Goal: Complete application form

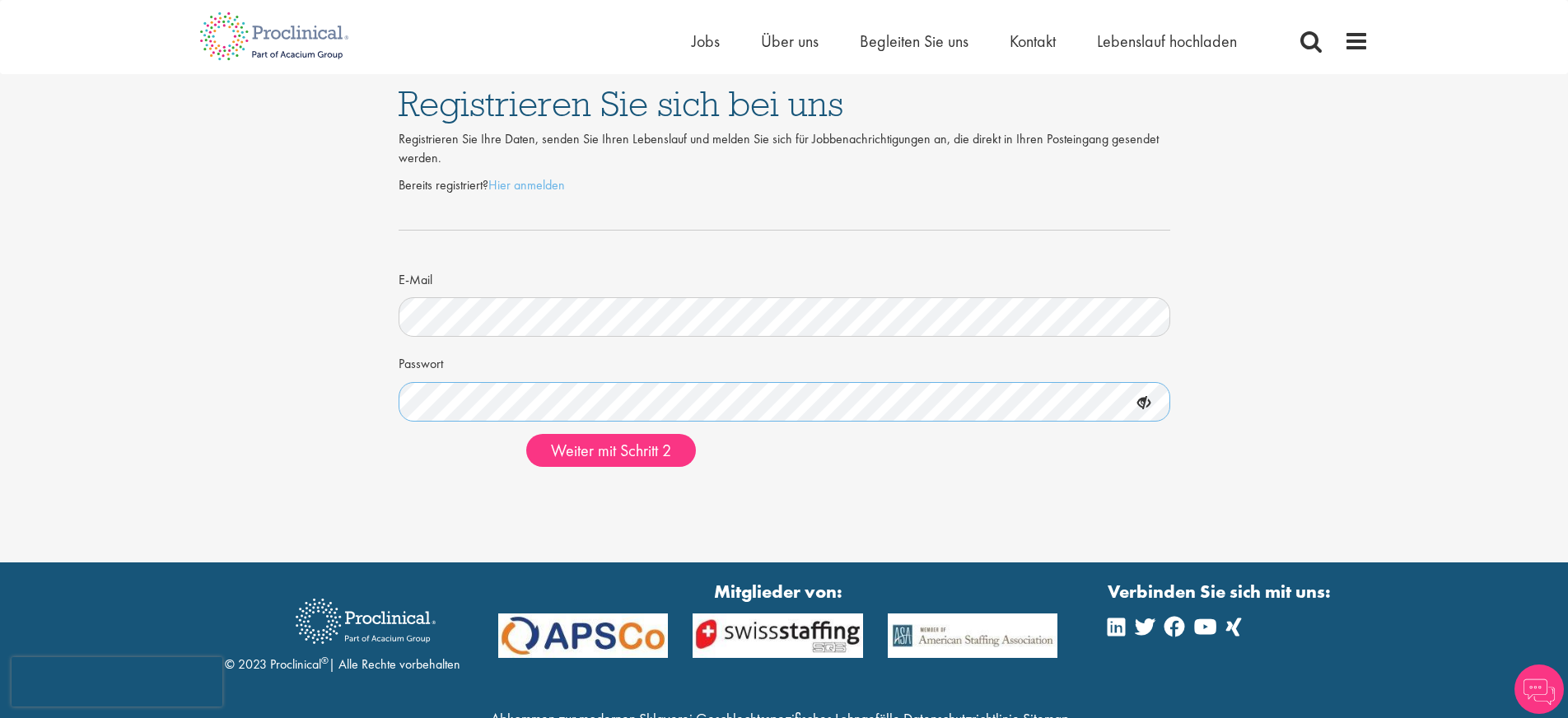
scroll to position [6, 0]
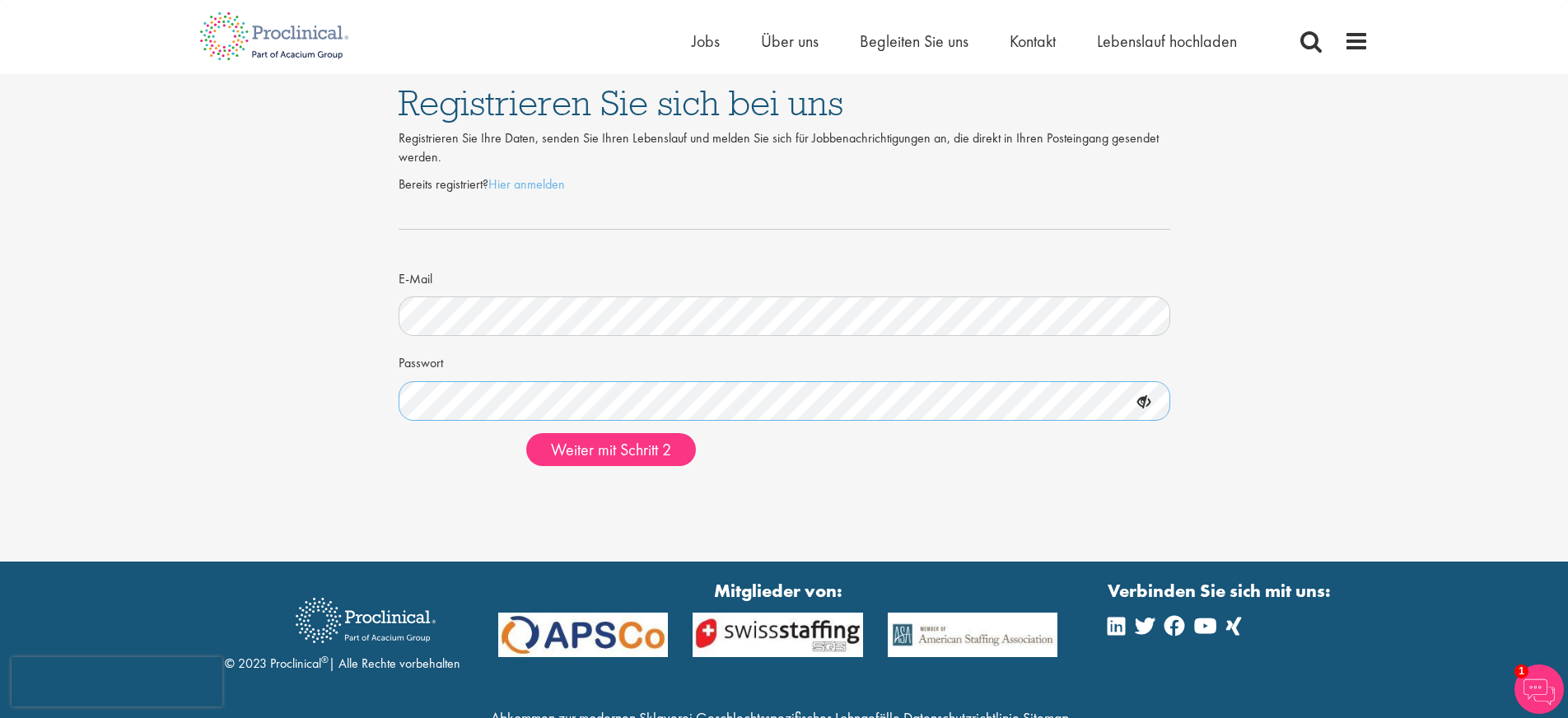
click at [526, 433] on button "Weiter mit Schritt 2" at bounding box center [611, 449] width 170 height 33
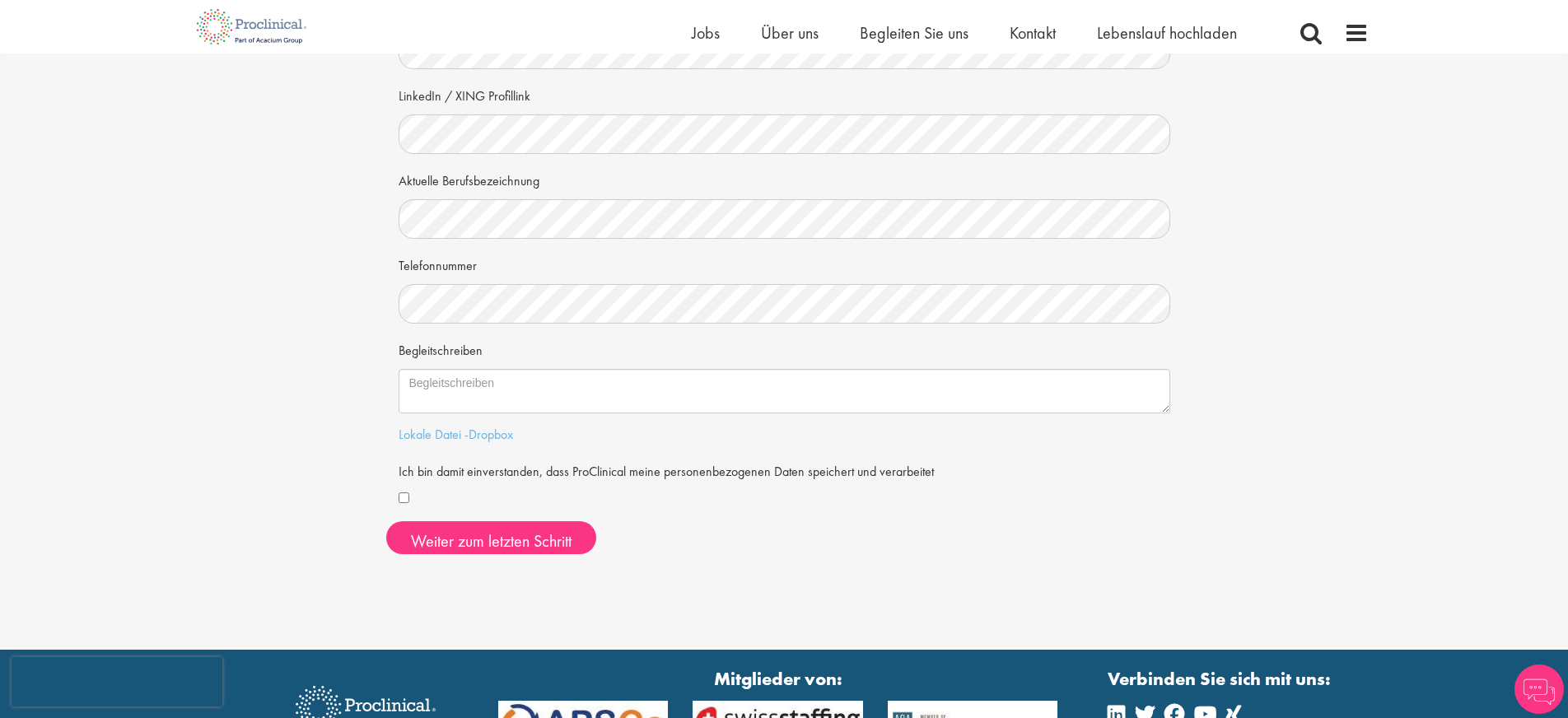
scroll to position [275, 0]
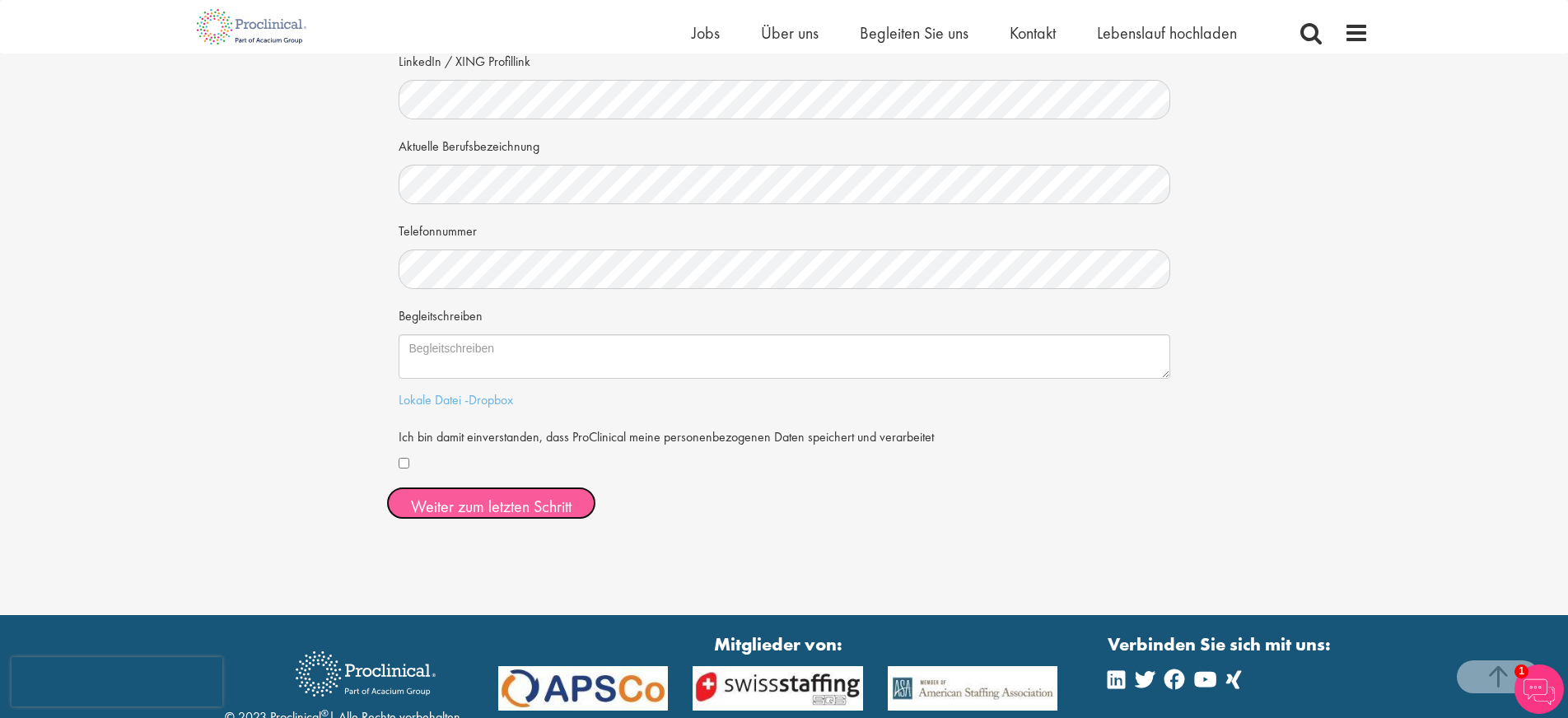
click at [476, 506] on font "Weiter zum letzten Schritt" at bounding box center [490, 505] width 161 height 21
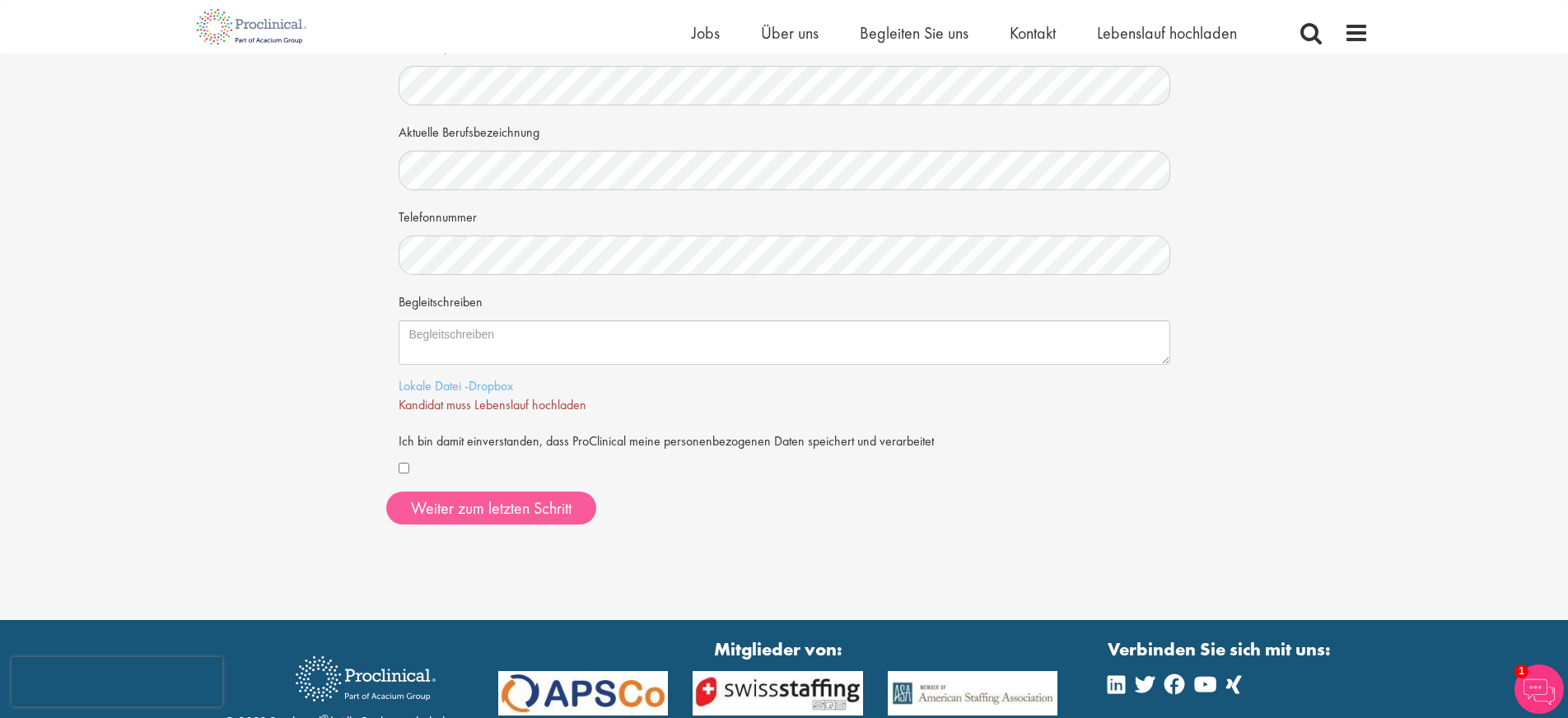
scroll to position [298, 0]
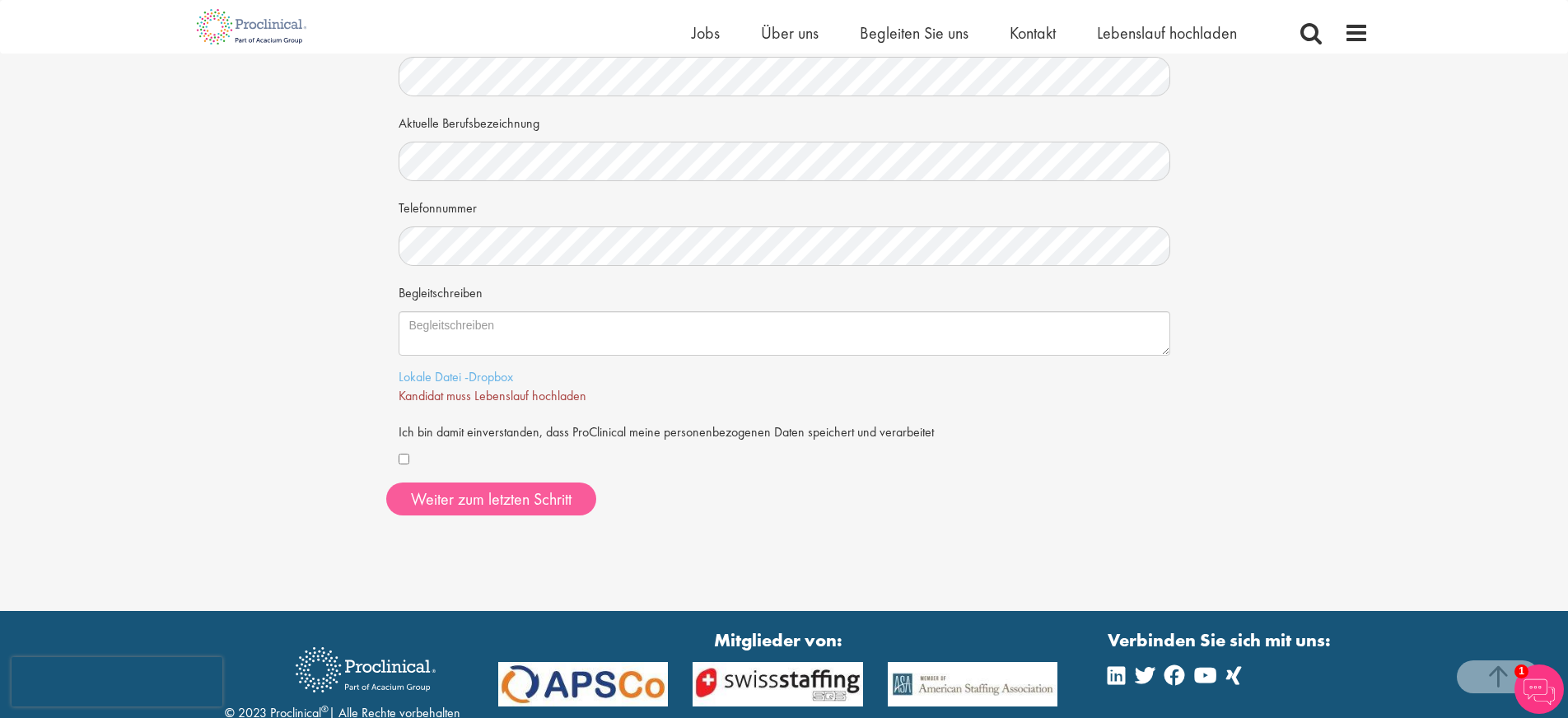
click at [517, 396] on font "Kandidat muss Lebenslauf hochladen" at bounding box center [492, 395] width 188 height 17
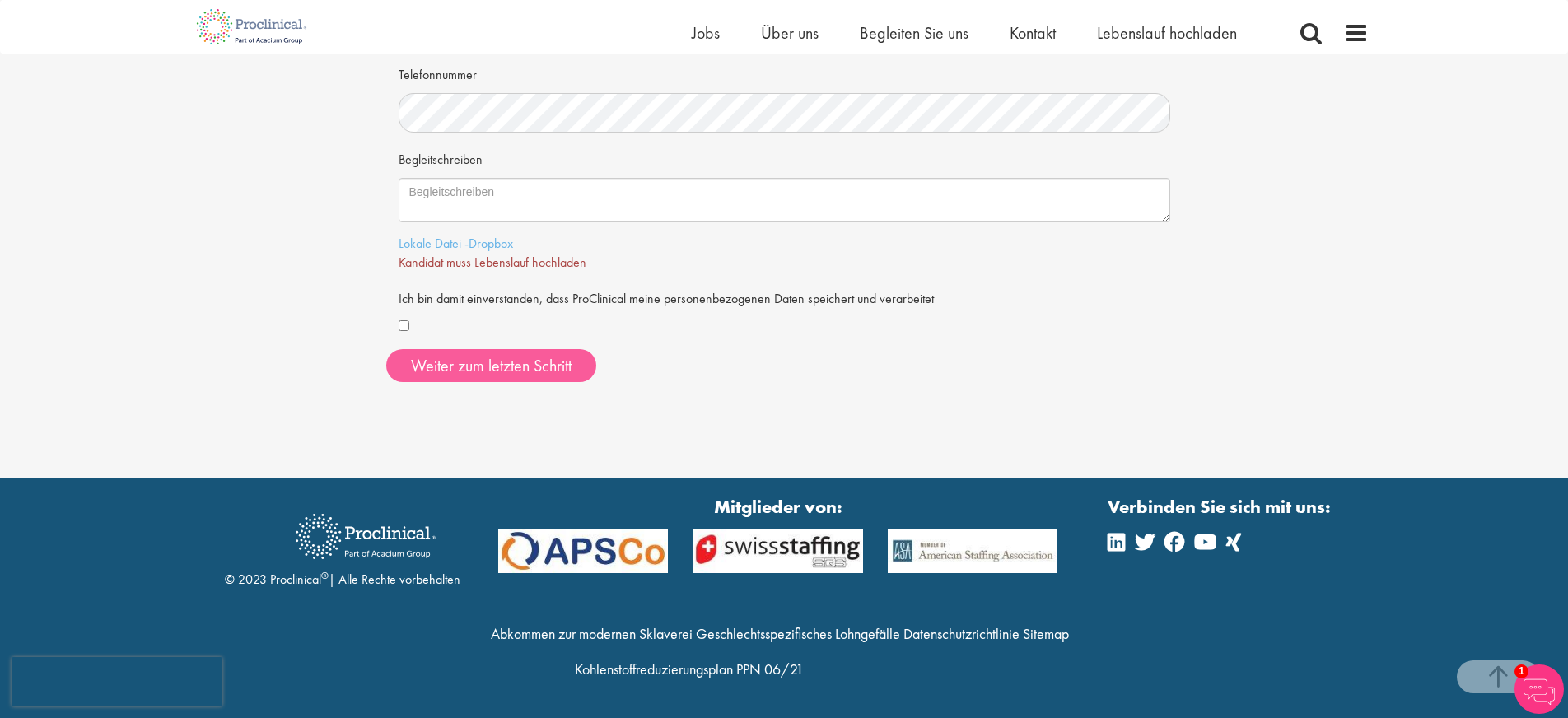
scroll to position [430, 0]
click at [442, 245] on font "Lokale Datei" at bounding box center [429, 243] width 63 height 17
click at [536, 370] on font "Weiter zum letzten Schritt" at bounding box center [490, 364] width 161 height 21
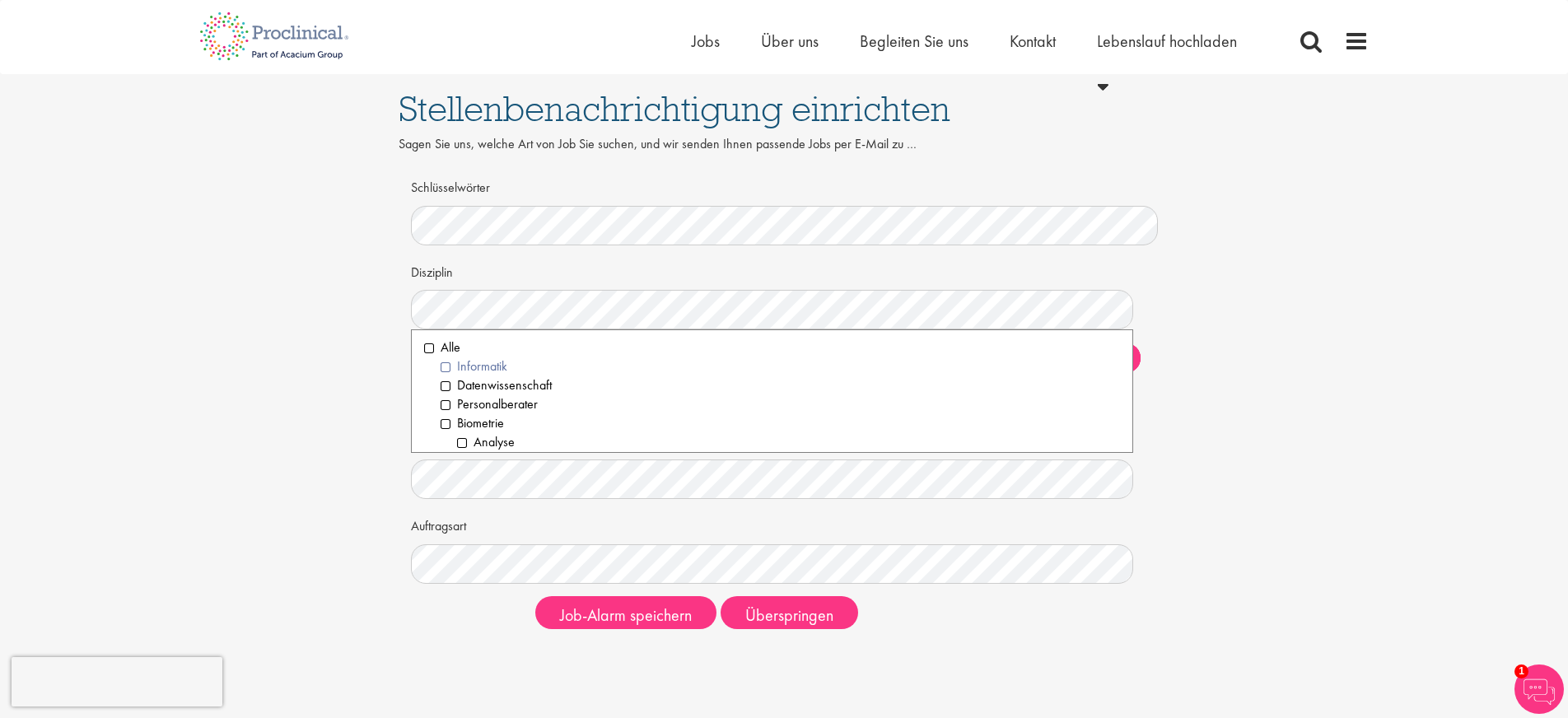
click at [488, 370] on font "Informatik" at bounding box center [482, 365] width 50 height 17
click at [447, 359] on li "Geschäftsentwicklung" at bounding box center [780, 359] width 679 height 19
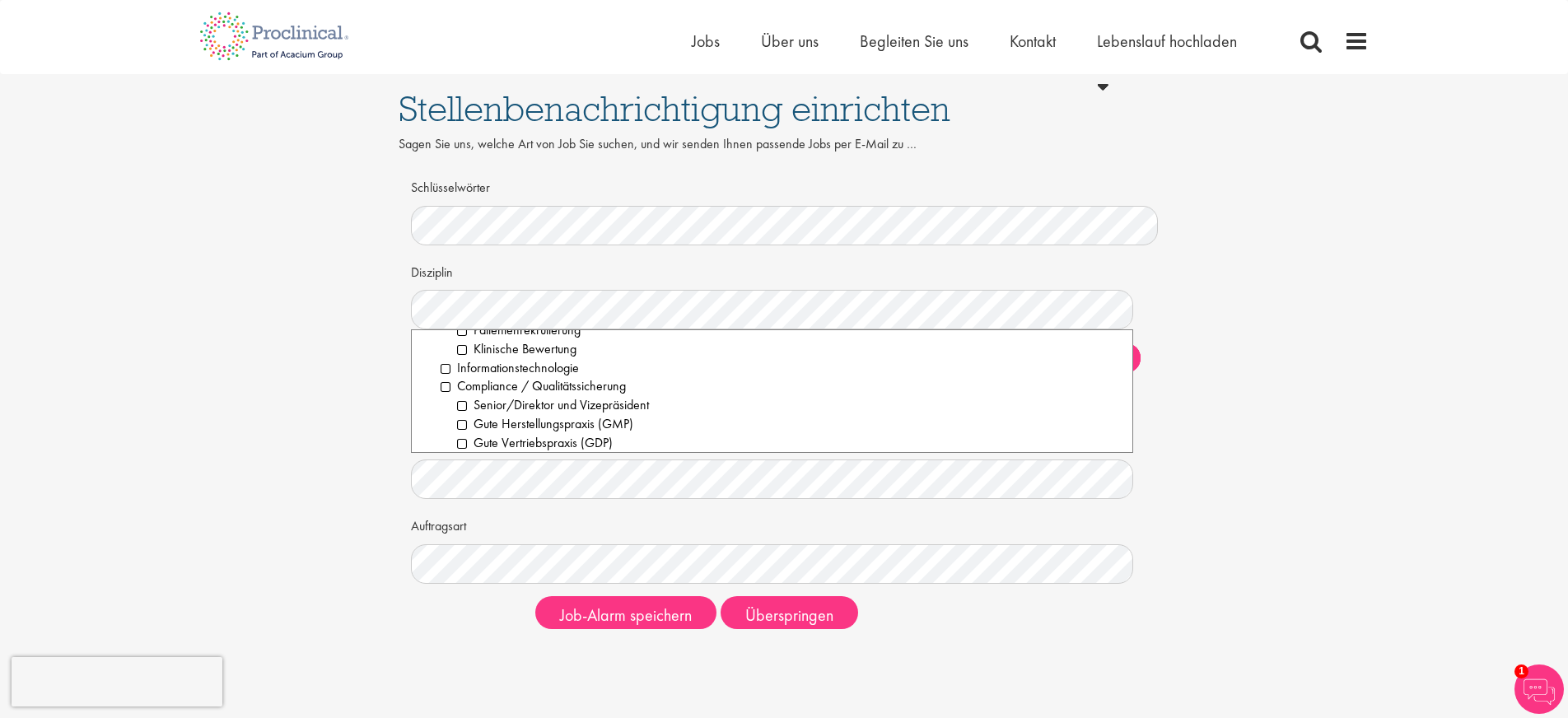
scroll to position [565, 0]
click at [448, 368] on li "Informationstechnologie" at bounding box center [780, 366] width 679 height 19
click at [465, 405] on li "Senior/Direktor und Vizepräsident" at bounding box center [789, 403] width 663 height 19
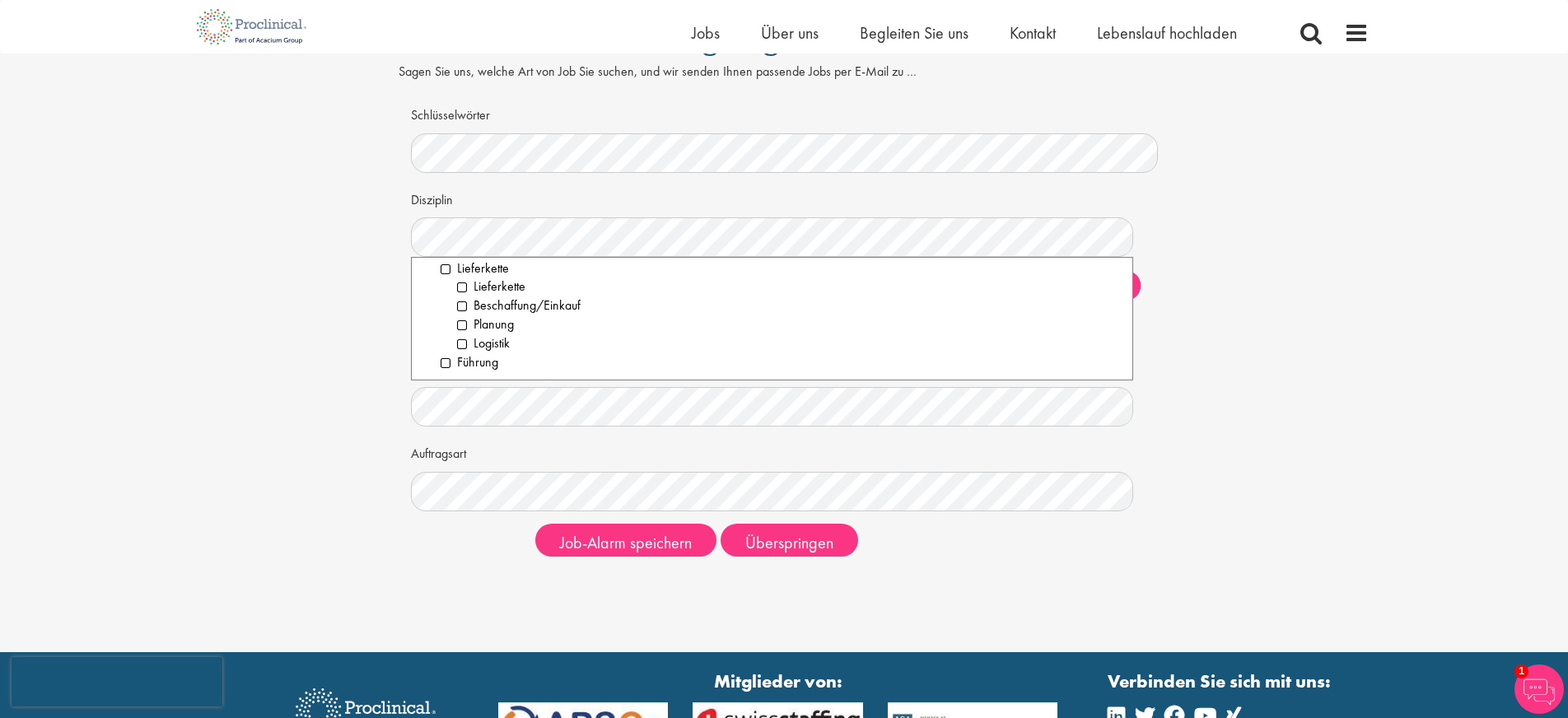
scroll to position [55, 0]
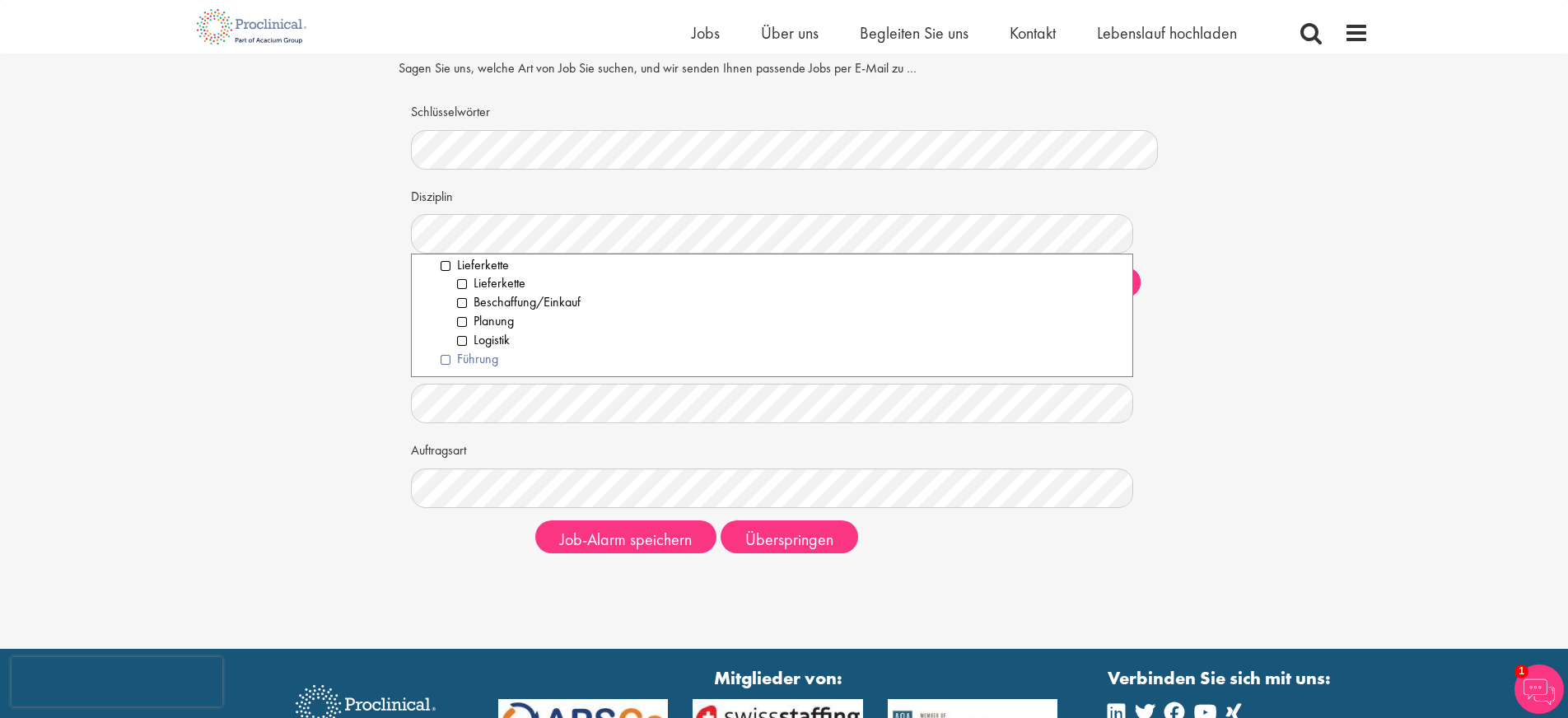
click at [445, 359] on li "Führung" at bounding box center [780, 359] width 679 height 19
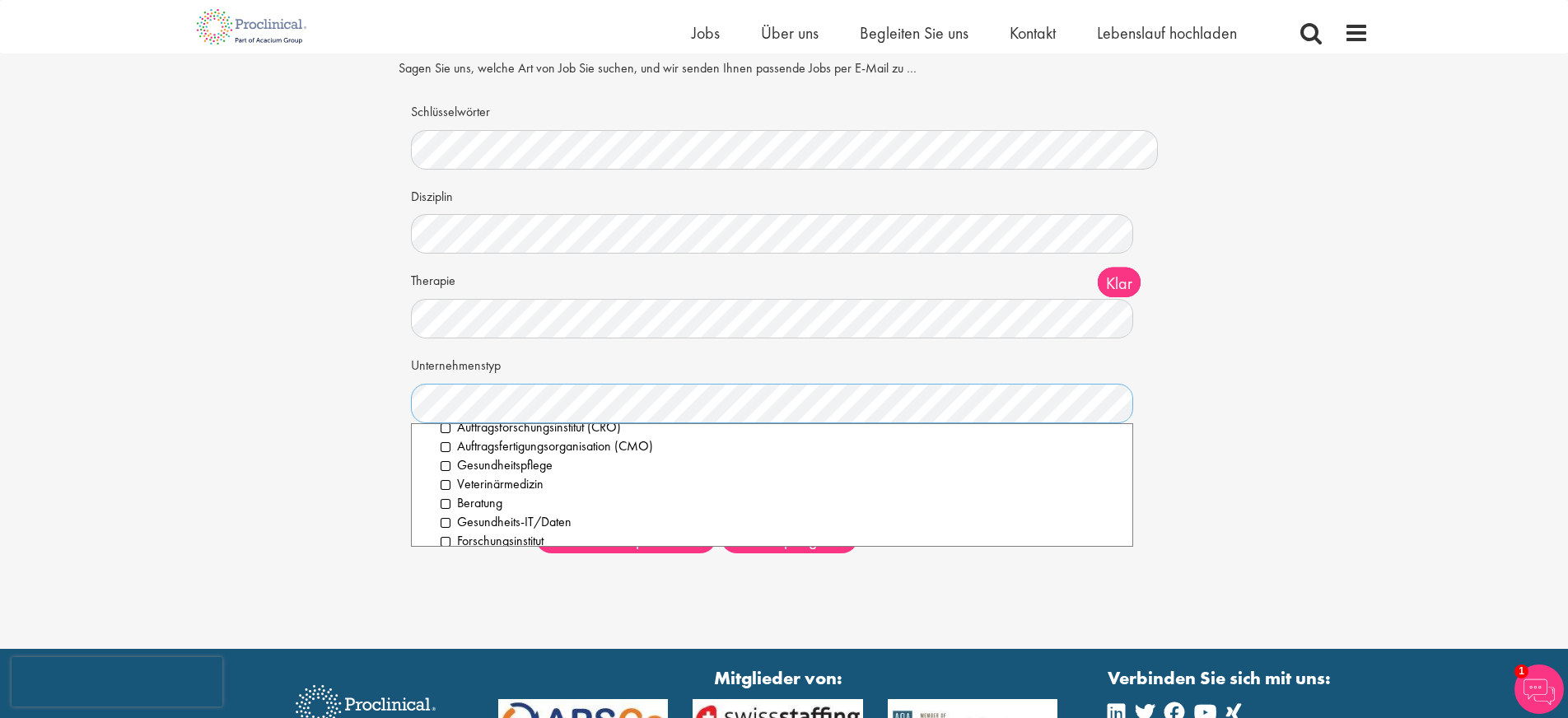
scroll to position [101, 0]
click at [447, 492] on li "Beratung" at bounding box center [780, 491] width 679 height 19
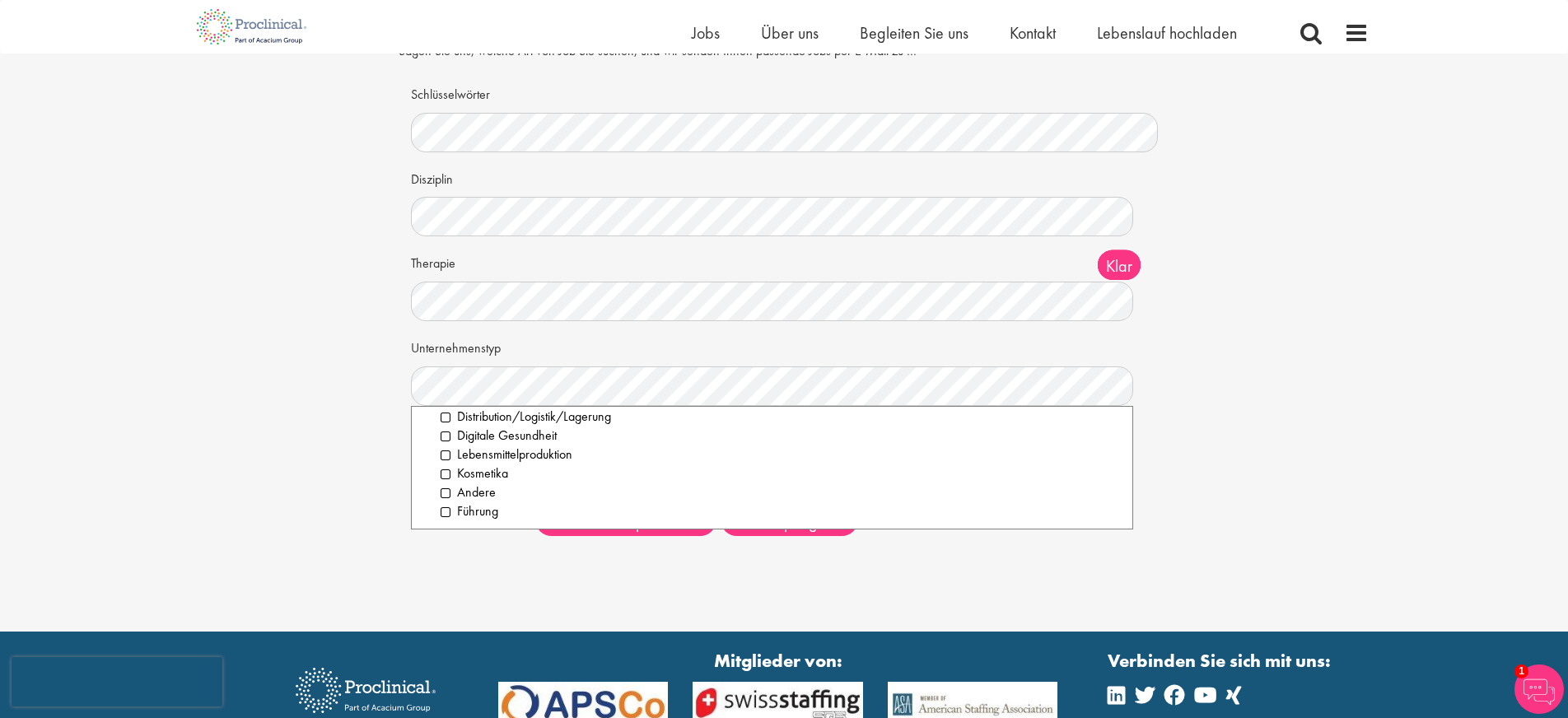
scroll to position [79, 0]
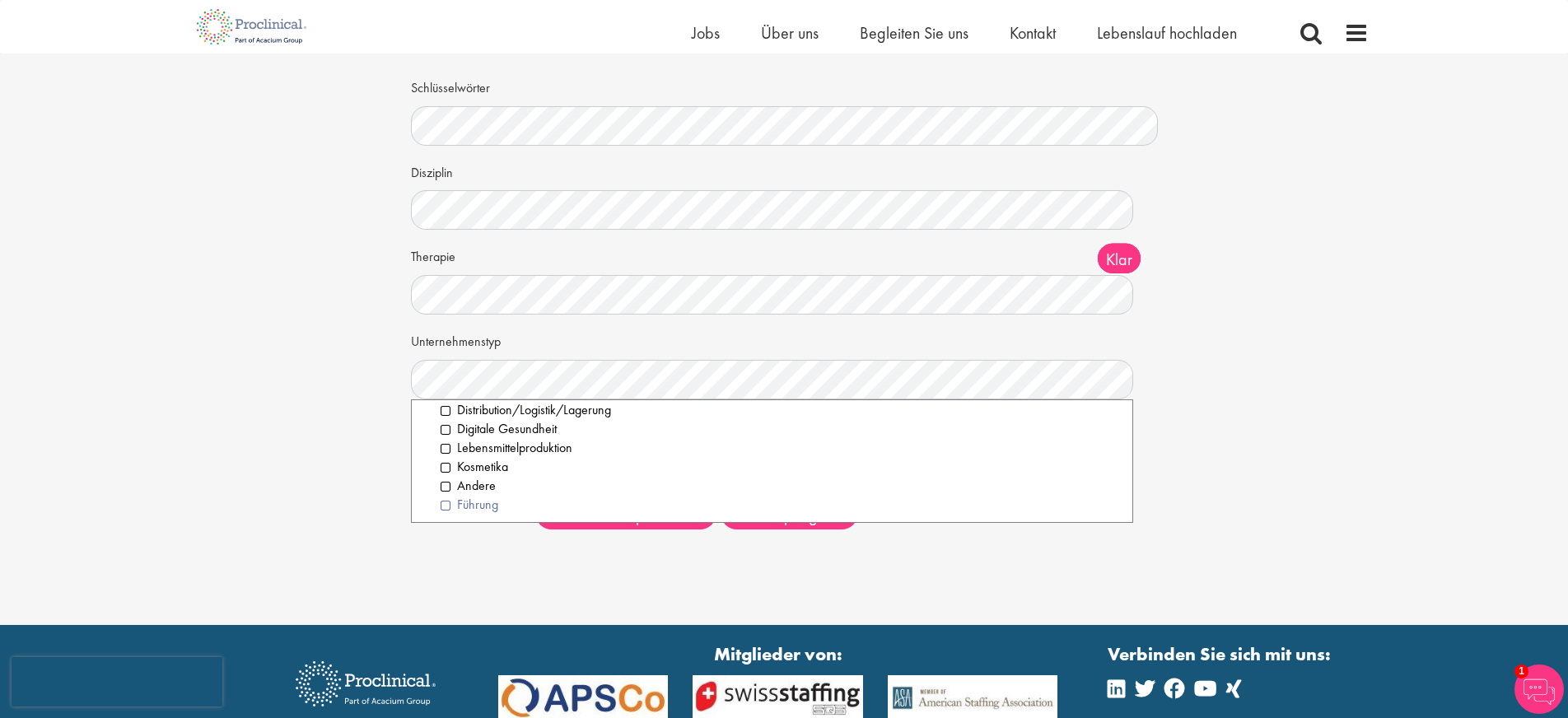
click at [445, 504] on li "Führung" at bounding box center [780, 504] width 679 height 19
click at [448, 485] on li "Andere" at bounding box center [780, 485] width 679 height 19
click at [445, 499] on li "Digitale Gesundheit" at bounding box center [780, 496] width 679 height 19
click at [452, 441] on li "Gesundheits-IT/Daten" at bounding box center [780, 440] width 679 height 19
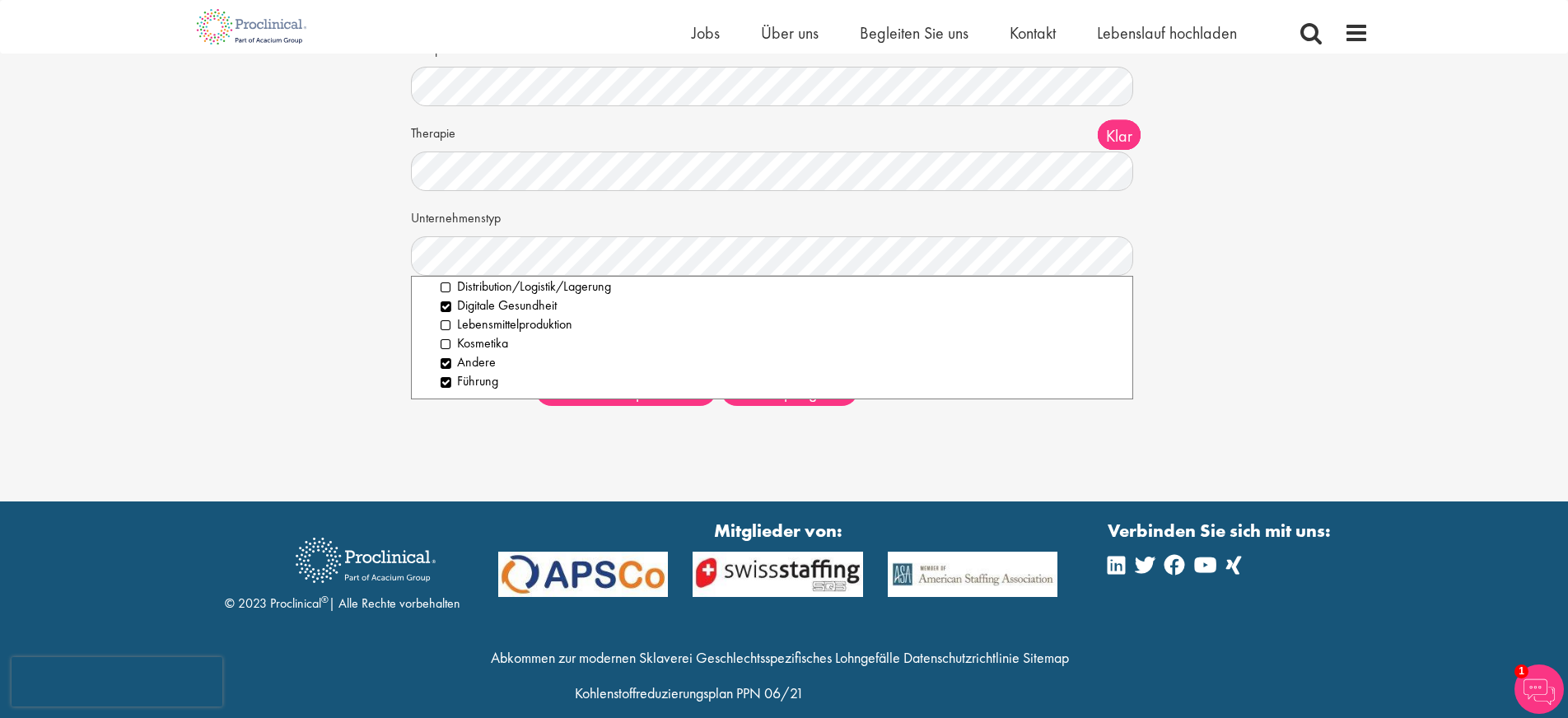
scroll to position [227, 0]
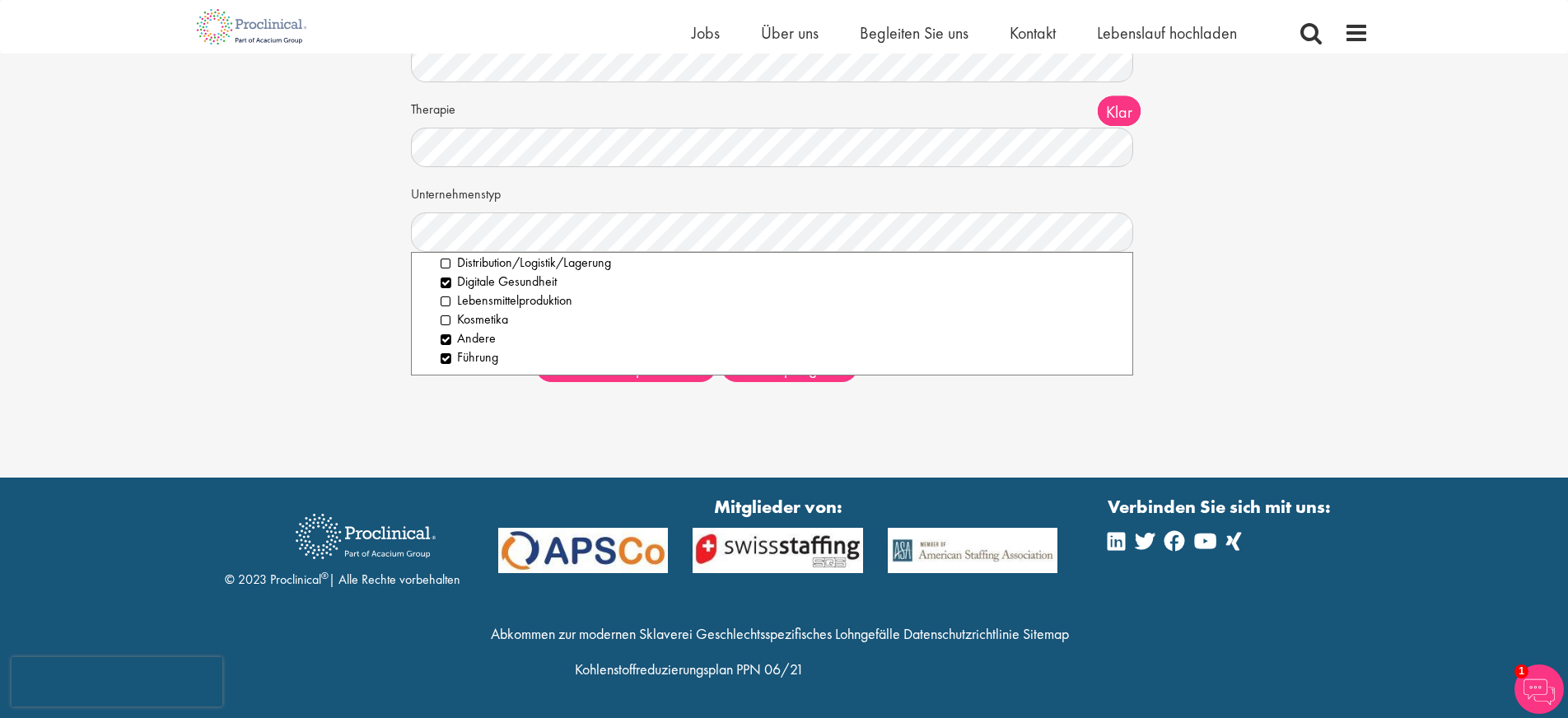
click at [467, 440] on div "Stellenbenachrichtigung einrichten Sagen Sie uns, welche Art von Job Sie suchen…" at bounding box center [784, 125] width 1568 height 704
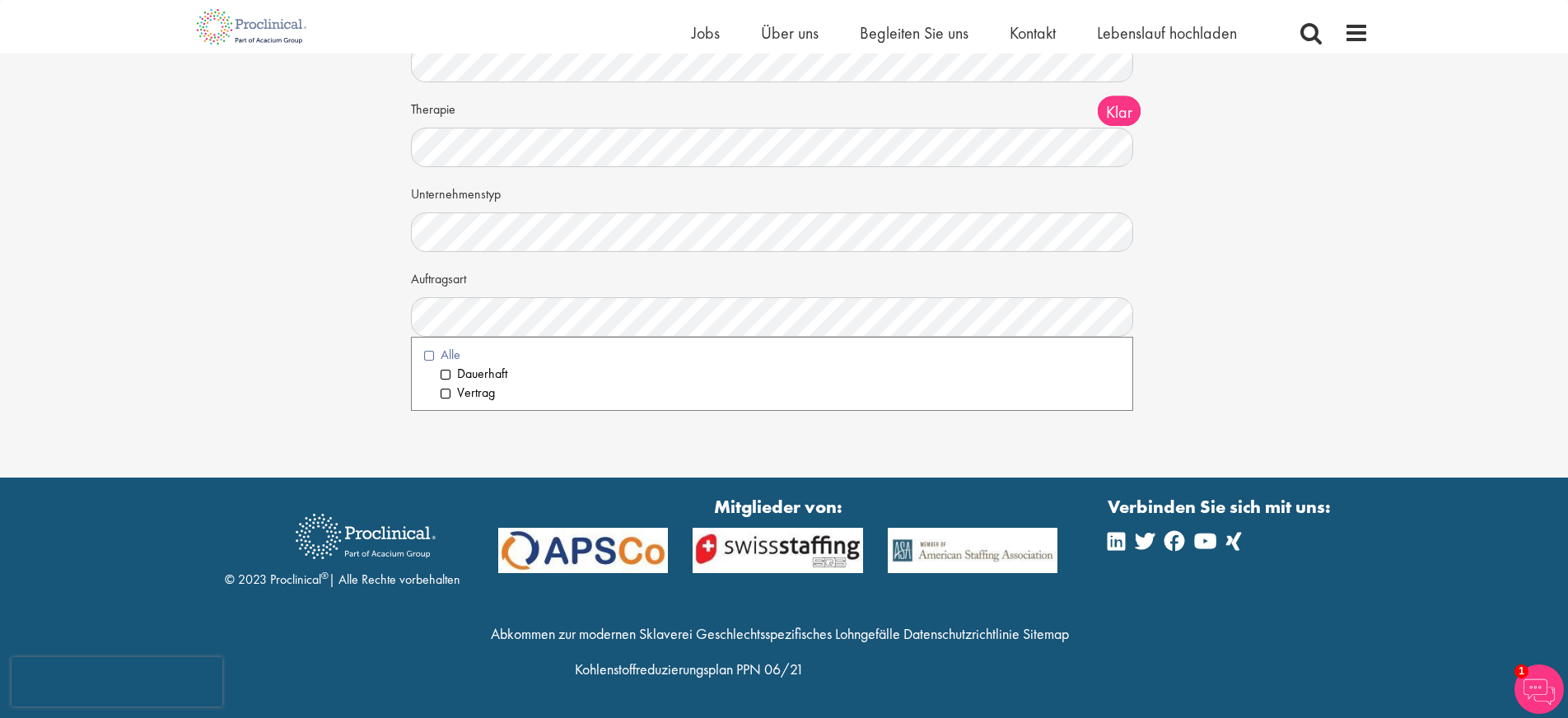
click at [430, 356] on li "Alle" at bounding box center [772, 355] width 696 height 19
click at [525, 435] on div "Stellenbenachrichtigung einrichten Sagen Sie uns, welche Art von Job Sie suchen…" at bounding box center [784, 125] width 1568 height 704
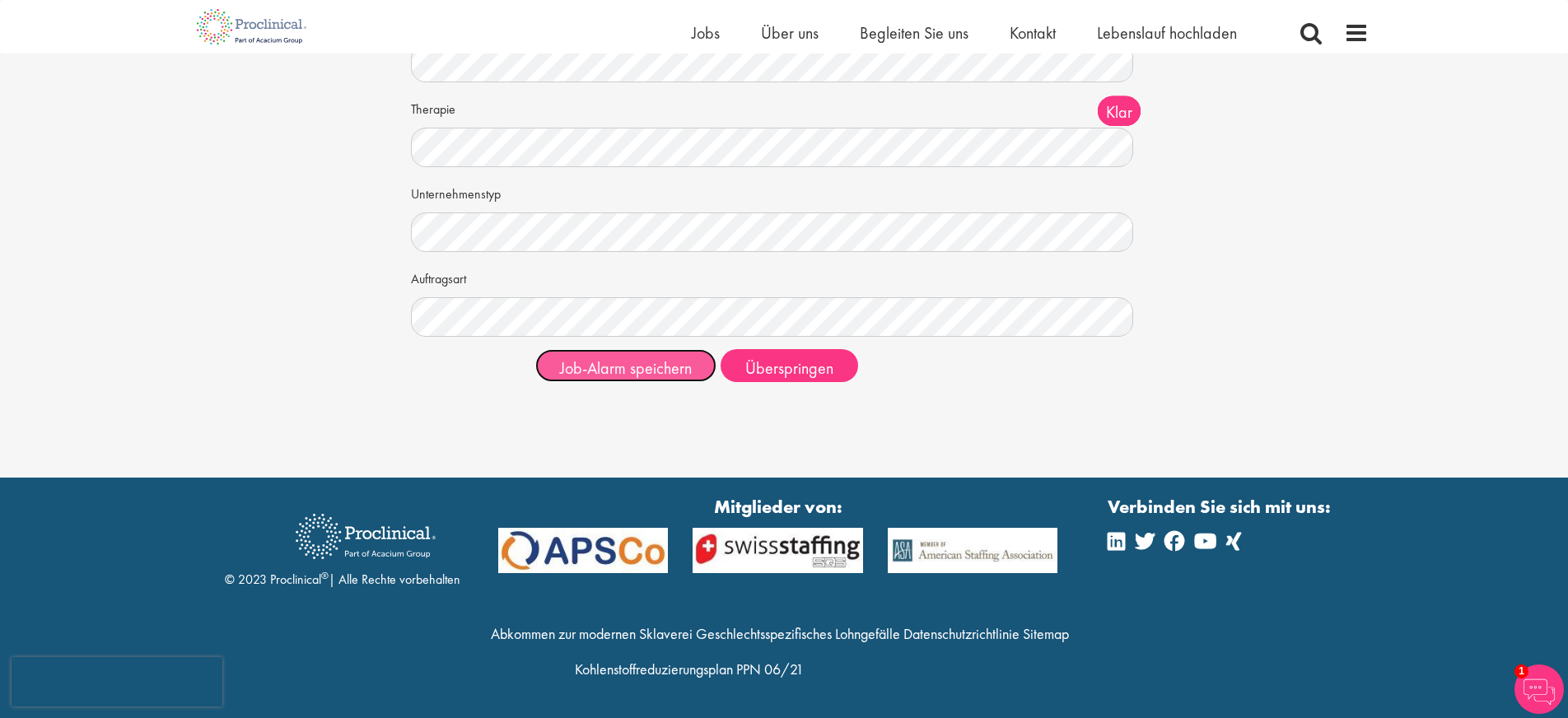
click at [645, 368] on font "Job-Alarm speichern" at bounding box center [626, 367] width 132 height 21
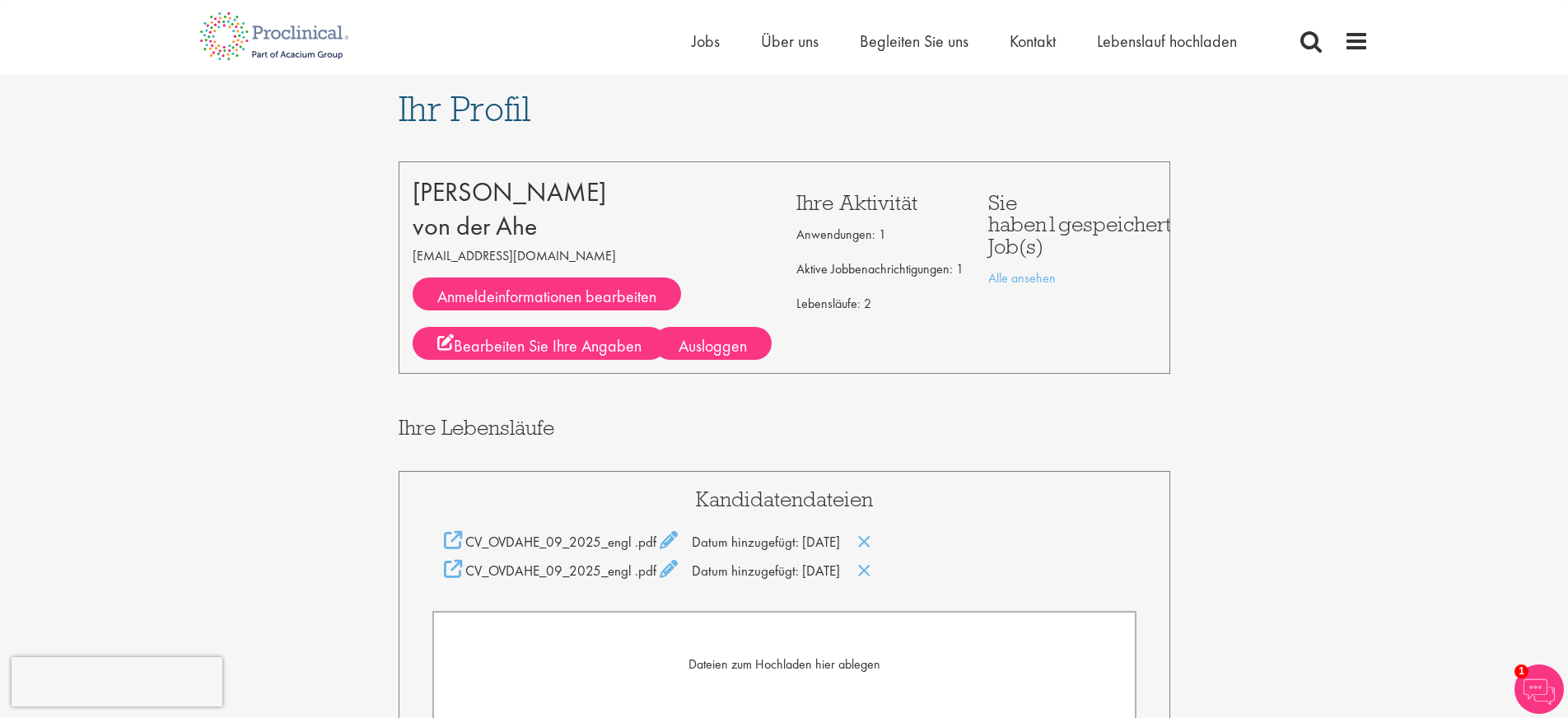
click at [1531, 681] on img at bounding box center [1538, 688] width 49 height 49
click at [796, 42] on font "Über uns" at bounding box center [790, 41] width 58 height 21
